Goal: Find contact information: Find contact information

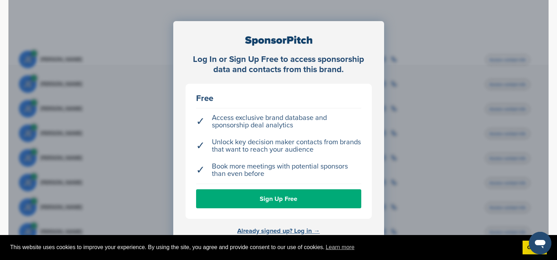
click at [313, 232] on link "Already signed up? Log in →" at bounding box center [278, 231] width 83 height 8
click at [309, 231] on link "Already signed up? Log in →" at bounding box center [278, 231] width 83 height 8
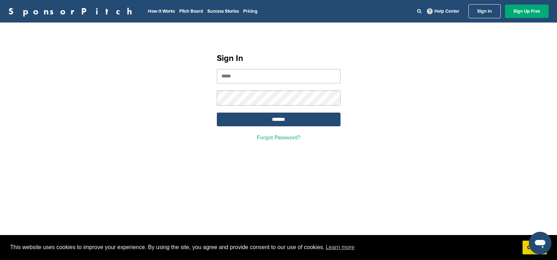
click at [248, 79] on input "email" at bounding box center [279, 76] width 124 height 14
type input "**********"
click at [278, 119] on input "*******" at bounding box center [279, 120] width 124 height 14
click at [526, 250] on link "Got it!" at bounding box center [535, 248] width 24 height 14
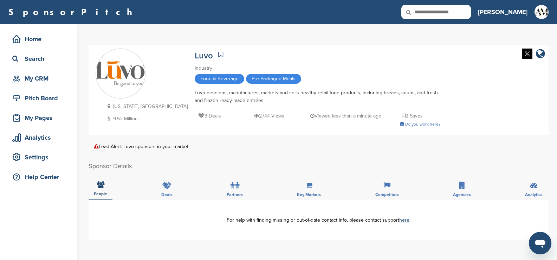
click at [454, 8] on input "text" at bounding box center [437, 12] width 70 height 14
type input "*******"
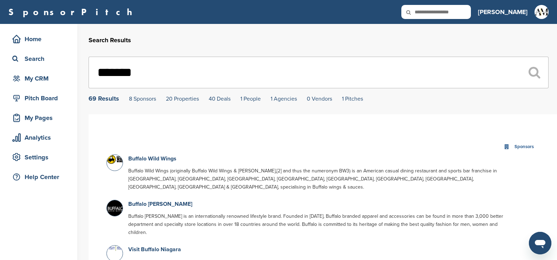
click at [161, 155] on p "Buffalo Wild Wings" at bounding box center [319, 158] width 383 height 9
click at [156, 161] on link "Buffalo Wild Wings" at bounding box center [152, 158] width 48 height 7
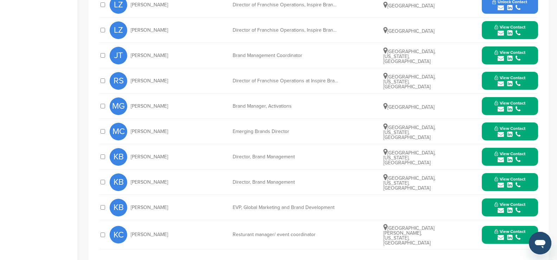
scroll to position [317, 0]
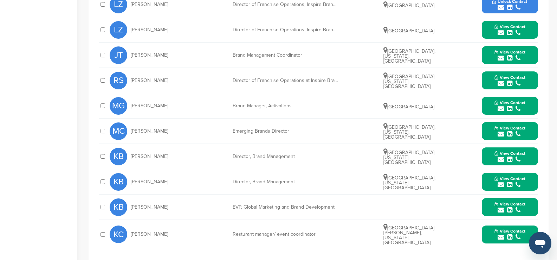
click at [488, 146] on button "View Contact" at bounding box center [510, 156] width 48 height 21
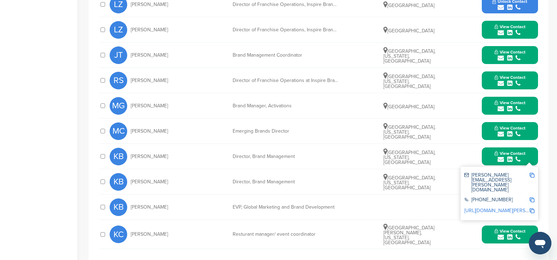
click at [447, 172] on div "KB Kristen Bowman Director, Brand Management Atlanta, Georgia, United States Vi…" at bounding box center [324, 181] width 429 height 25
click at [449, 220] on div "KC Katelyn Carangelo Resturant manager/ event coordinator New Port Richey, Flor…" at bounding box center [324, 234] width 429 height 29
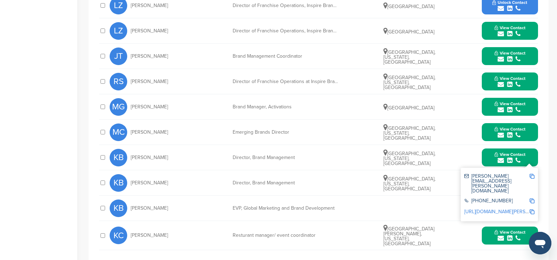
click at [550, 155] on div "You have reached your monthly limit. Please upgrade to access more. Upgrade on …" at bounding box center [323, 22] width 469 height 628
click at [487, 122] on button "View Contact" at bounding box center [510, 132] width 48 height 21
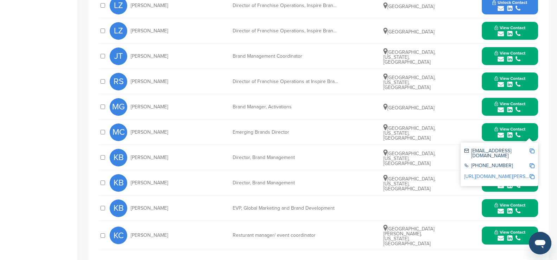
click at [489, 172] on button "View Contact" at bounding box center [510, 182] width 48 height 21
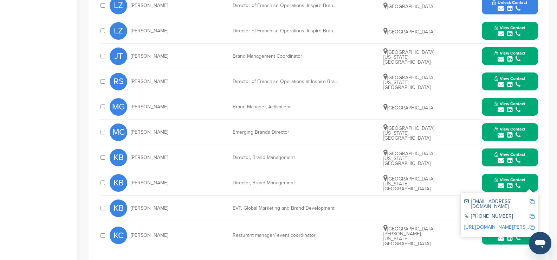
click at [488, 147] on button "View Contact" at bounding box center [510, 157] width 48 height 21
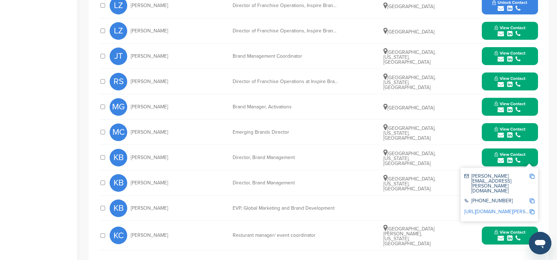
click at [531, 174] on img at bounding box center [532, 176] width 5 height 5
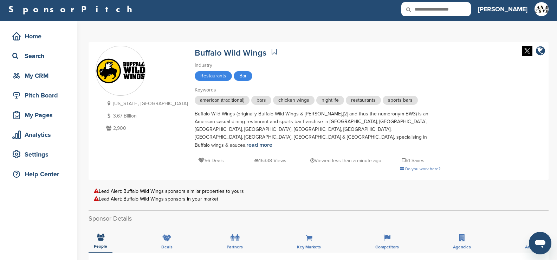
scroll to position [0, 0]
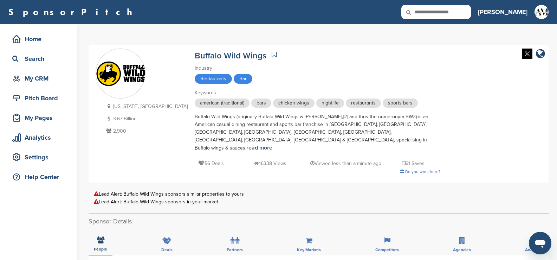
paste input "********"
type input "********"
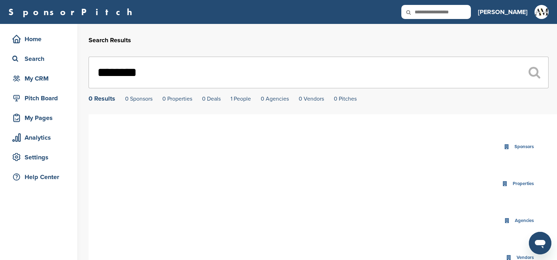
click at [160, 73] on input "********" at bounding box center [319, 73] width 460 height 32
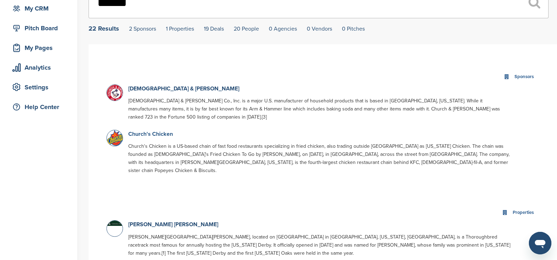
scroll to position [70, 0]
type input "******"
click at [155, 130] on link "Church's Chicken" at bounding box center [150, 133] width 45 height 7
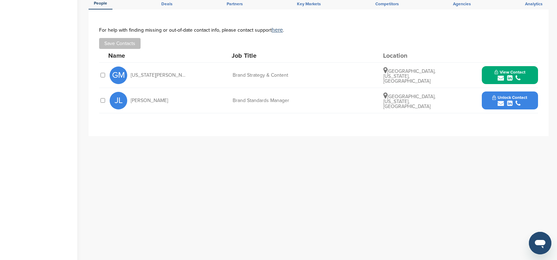
scroll to position [246, 0]
click at [489, 69] on button "View Contact" at bounding box center [510, 74] width 48 height 21
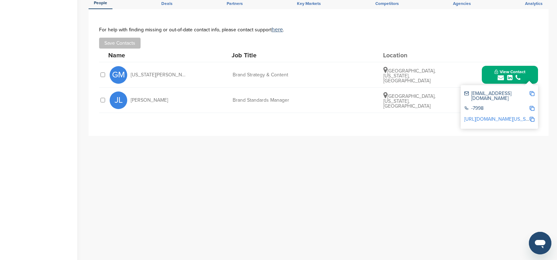
click at [509, 116] on link "http://www.linkedin.com/in/georgia-margeson-b6657bb" at bounding box center [520, 119] width 111 height 6
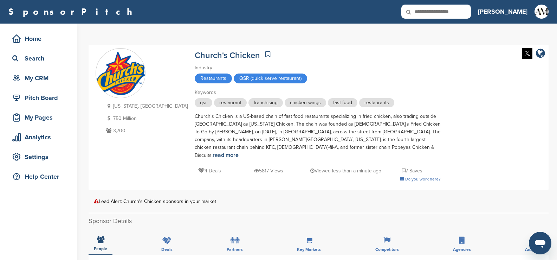
scroll to position [0, 0]
click at [426, 12] on icon at bounding box center [414, 12] width 24 height 15
drag, startPoint x: 455, startPoint y: 13, endPoint x: 446, endPoint y: 17, distance: 10.6
click at [454, 13] on input "text" at bounding box center [437, 12] width 70 height 14
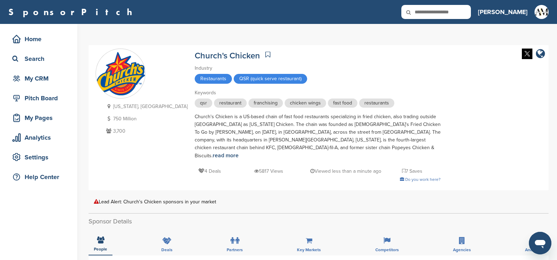
click at [426, 8] on icon at bounding box center [414, 12] width 24 height 15
click at [426, 15] on icon at bounding box center [414, 12] width 24 height 15
click at [426, 12] on icon at bounding box center [414, 12] width 24 height 15
click at [459, 12] on input "text" at bounding box center [437, 12] width 70 height 14
click at [426, 16] on icon at bounding box center [414, 12] width 24 height 15
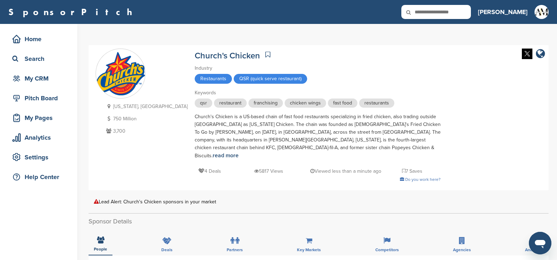
click at [426, 10] on icon at bounding box center [414, 12] width 24 height 15
drag, startPoint x: 451, startPoint y: 10, endPoint x: 442, endPoint y: 12, distance: 9.3
click at [426, 12] on icon at bounding box center [414, 12] width 24 height 15
click at [426, 11] on icon at bounding box center [414, 12] width 24 height 15
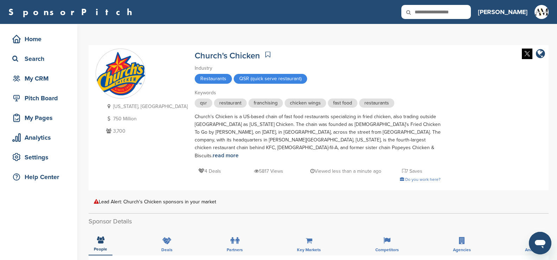
click at [426, 15] on icon at bounding box center [414, 12] width 24 height 15
drag, startPoint x: 436, startPoint y: 14, endPoint x: 456, endPoint y: 10, distance: 20.0
click at [456, 10] on div at bounding box center [437, 12] width 70 height 14
click at [426, 13] on icon at bounding box center [414, 12] width 24 height 15
drag, startPoint x: 436, startPoint y: 5, endPoint x: 441, endPoint y: 11, distance: 7.7
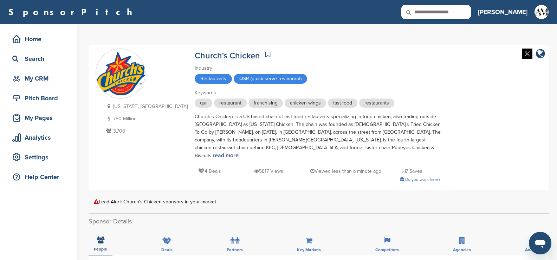
click at [441, 4] on div "SponsorPitch Home Search My CRM Pitch Board My Pages Analytics Settings Help Ce…" at bounding box center [278, 12] width 557 height 24
click at [426, 17] on icon at bounding box center [414, 12] width 24 height 15
click at [426, 16] on icon at bounding box center [414, 12] width 24 height 15
drag, startPoint x: 447, startPoint y: 16, endPoint x: 450, endPoint y: 8, distance: 8.5
click at [426, 15] on icon at bounding box center [414, 12] width 24 height 15
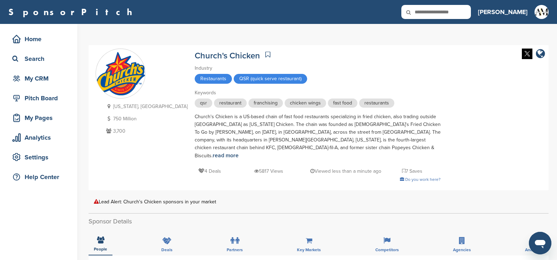
click at [426, 6] on icon at bounding box center [414, 12] width 24 height 15
click at [426, 12] on icon at bounding box center [414, 12] width 24 height 15
click at [455, 12] on input "text" at bounding box center [437, 12] width 70 height 14
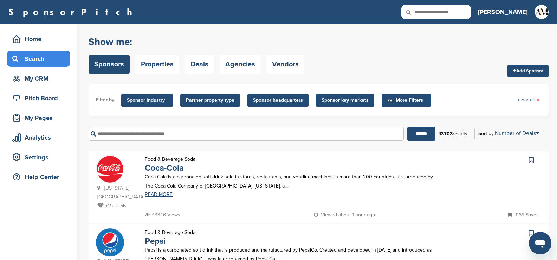
drag, startPoint x: 0, startPoint y: 0, endPoint x: 455, endPoint y: 12, distance: 454.9
click at [455, 12] on input "text" at bounding box center [437, 12] width 70 height 14
type input "****"
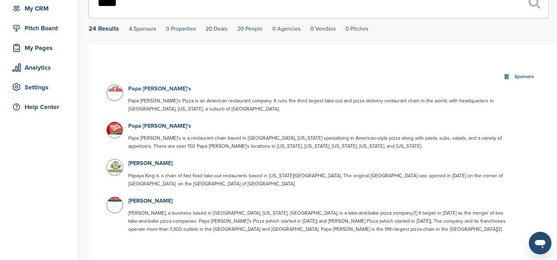
scroll to position [70, 0]
click at [145, 89] on link "Papa John's" at bounding box center [159, 88] width 63 height 7
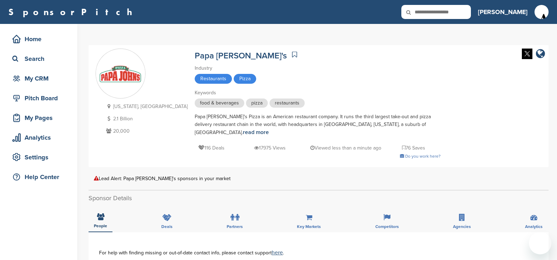
click at [146, 87] on div "[US_STATE], [GEOGRAPHIC_DATA] 2.1 Billion 20,000 Papa [PERSON_NAME]'s Industry …" at bounding box center [319, 106] width 446 height 115
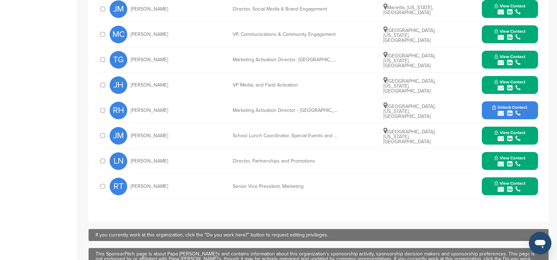
scroll to position [340, 0]
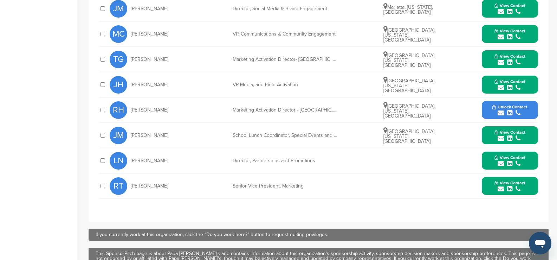
click at [486, 153] on div "View Contact [PERSON_NAME][EMAIL_ADDRESS][DOMAIN_NAME] [PHONE_NUMBER] [URL][DOM…" at bounding box center [510, 161] width 56 height 18
click at [487, 153] on button "View Contact" at bounding box center [510, 160] width 48 height 21
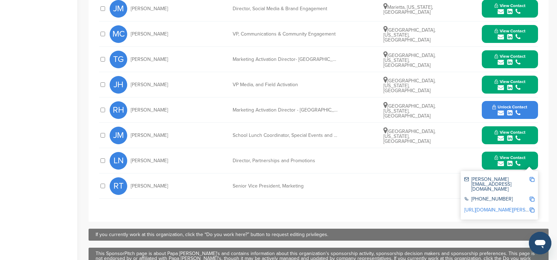
click at [492, 207] on link "https://www.linkedin.com/in/linda-nuss-0637792" at bounding box center [508, 210] width 86 height 6
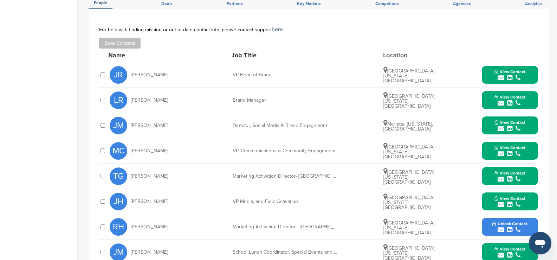
scroll to position [223, 0]
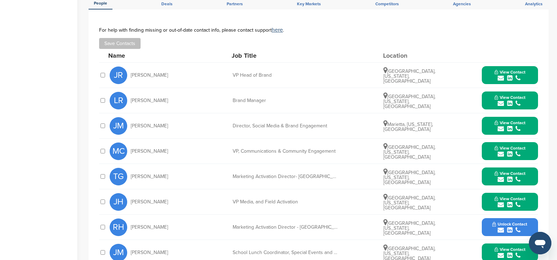
click at [512, 75] on icon "submit" at bounding box center [509, 78] width 5 height 6
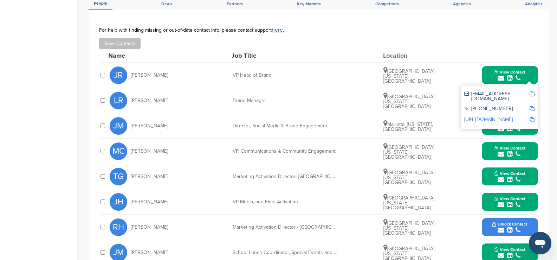
click at [490, 116] on link "http://www.linkedin.com/in/jaclynruelle" at bounding box center [489, 119] width 49 height 6
click at [470, 38] on div "Save Contacts" at bounding box center [318, 43] width 439 height 11
click at [488, 71] on button "View Contact" at bounding box center [510, 75] width 48 height 21
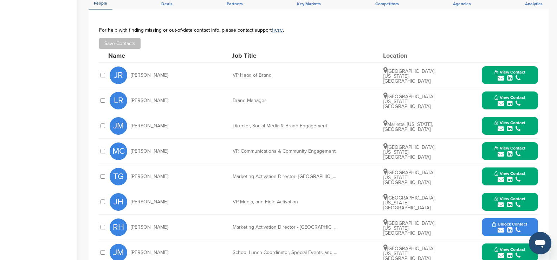
click at [510, 100] on icon "submit" at bounding box center [509, 103] width 5 height 6
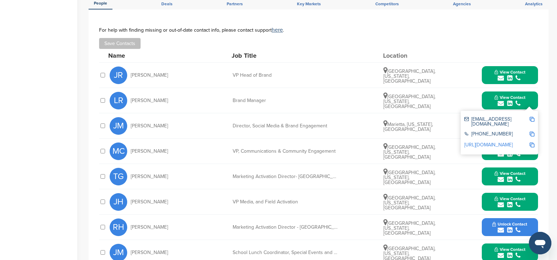
click at [493, 142] on link "http://www.linkedin.com/in/leahredwine" at bounding box center [489, 145] width 49 height 6
click at [432, 29] on div "For help with finding missing or out-of-date contact info, please contact suppo…" at bounding box center [318, 38] width 439 height 22
click at [490, 70] on button "View Contact" at bounding box center [510, 75] width 48 height 21
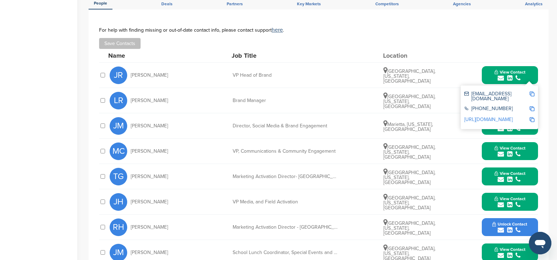
click at [511, 126] on icon "submit" at bounding box center [509, 129] width 5 height 6
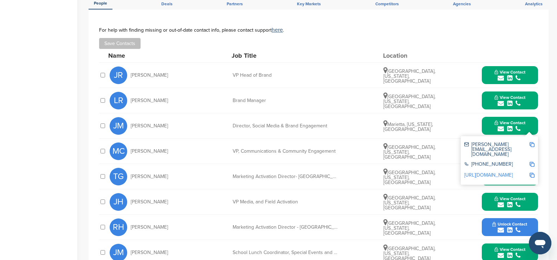
click at [532, 173] on img at bounding box center [532, 175] width 5 height 5
click at [499, 172] on link "http://www.linkedin.com/in/jmartin730" at bounding box center [489, 175] width 49 height 6
click at [485, 69] on div "View Contact jaclyn_ruelle@papajohns.com +1 502-261-7272 http://www.linkedin.co…" at bounding box center [510, 75] width 56 height 18
click at [490, 121] on button "View Contact" at bounding box center [510, 125] width 48 height 21
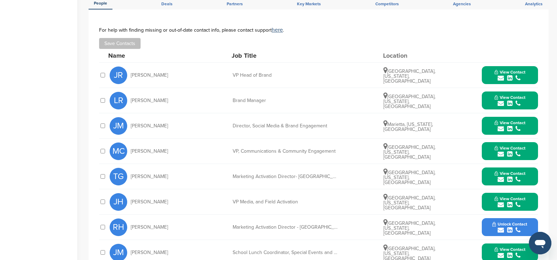
click at [508, 151] on icon "submit" at bounding box center [509, 154] width 5 height 6
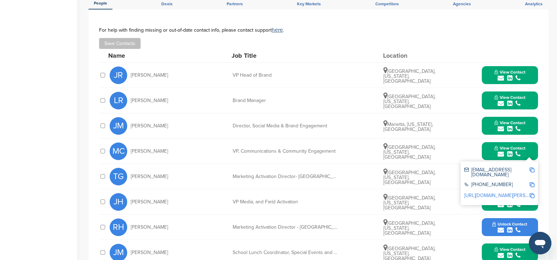
click at [488, 192] on link "https://www.linkedin.com/in/madeline-chadwick-07127b8" at bounding box center [508, 195] width 86 height 6
click at [20, 170] on div "Home Search My CRM Pitch Board My Pages Analytics Settings Help Center" at bounding box center [38, 101] width 77 height 601
click at [510, 202] on icon "submit" at bounding box center [509, 205] width 5 height 6
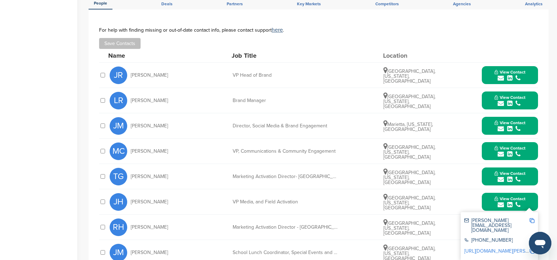
click at [489, 248] on link "http://www.linkedin.com/in/jeff-hagen-75bb053" at bounding box center [508, 251] width 86 height 6
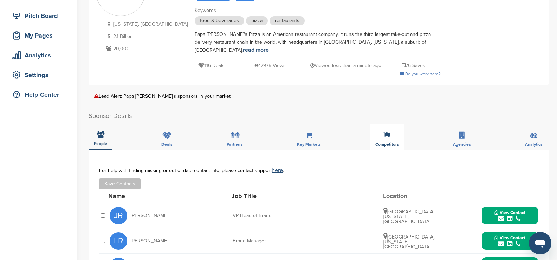
scroll to position [82, 0]
click at [465, 132] on icon at bounding box center [462, 135] width 6 height 7
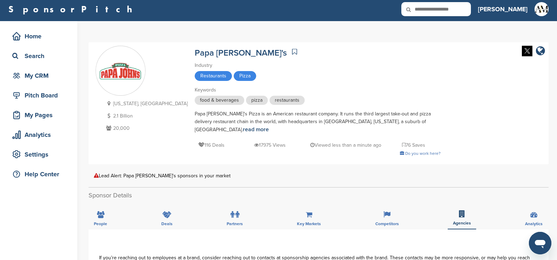
scroll to position [0, 0]
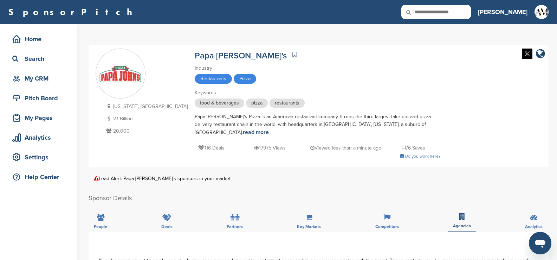
click at [426, 9] on icon at bounding box center [414, 12] width 24 height 15
drag, startPoint x: 453, startPoint y: 10, endPoint x: 449, endPoint y: 15, distance: 6.3
click at [426, 15] on icon at bounding box center [414, 12] width 24 height 15
click at [426, 14] on icon at bounding box center [414, 12] width 24 height 15
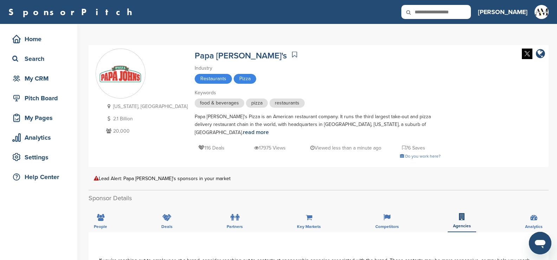
click at [454, 13] on input "text" at bounding box center [437, 12] width 70 height 14
click at [426, 10] on icon at bounding box center [414, 12] width 24 height 15
click at [426, 12] on icon at bounding box center [414, 12] width 24 height 15
drag, startPoint x: 447, startPoint y: 12, endPoint x: 452, endPoint y: 13, distance: 4.7
click at [426, 13] on icon at bounding box center [414, 12] width 24 height 15
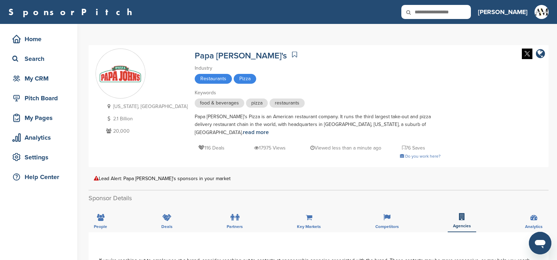
click at [458, 13] on input "text" at bounding box center [437, 12] width 70 height 14
paste input "*******"
click at [455, 14] on input "*******" at bounding box center [437, 12] width 70 height 14
click at [470, 10] on input "*******" at bounding box center [437, 12] width 70 height 14
type input "*******"
